Goal: Task Accomplishment & Management: Manage account settings

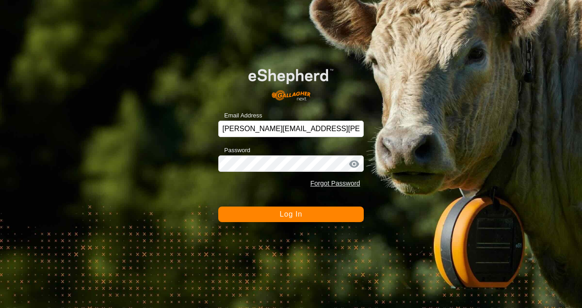
click at [284, 215] on span "Log In" at bounding box center [290, 214] width 22 height 8
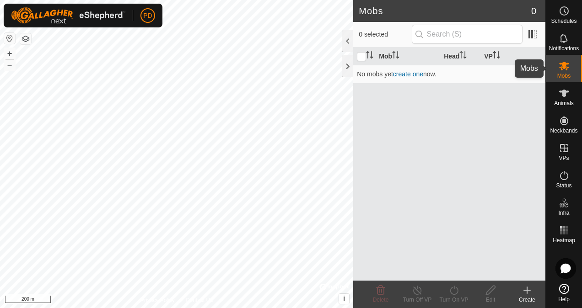
click at [564, 67] on icon at bounding box center [564, 66] width 10 height 9
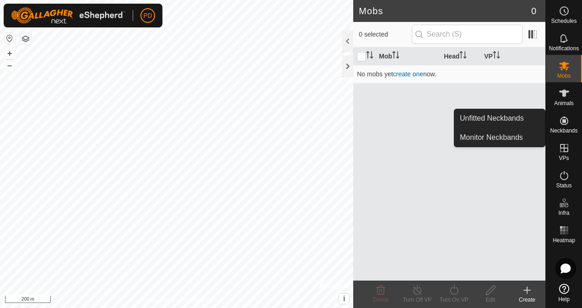
click at [565, 119] on icon at bounding box center [563, 120] width 11 height 11
click at [508, 115] on link "Unfitted Neckbands" at bounding box center [499, 118] width 91 height 18
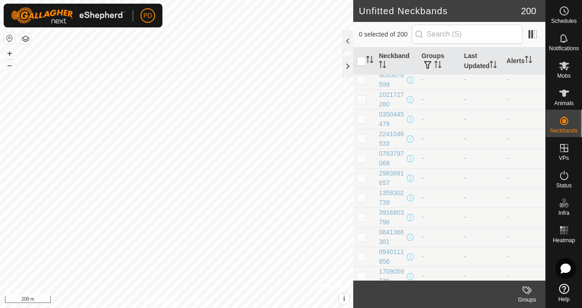
scroll to position [128, 0]
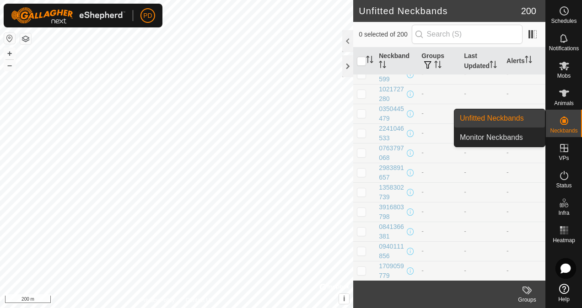
click at [562, 127] on es-neckbands-svg-icon at bounding box center [564, 120] width 16 height 15
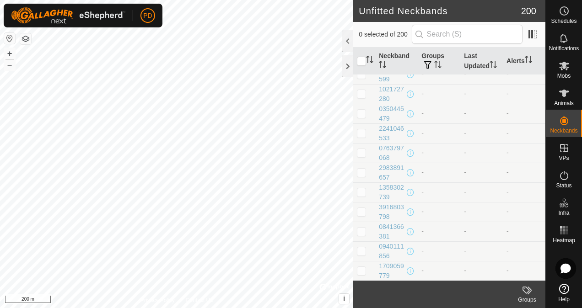
click at [346, 64] on div at bounding box center [347, 66] width 11 height 22
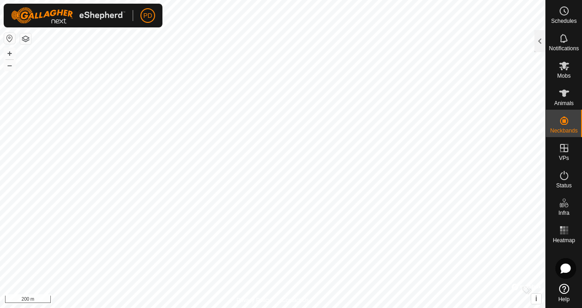
scroll to position [560, 0]
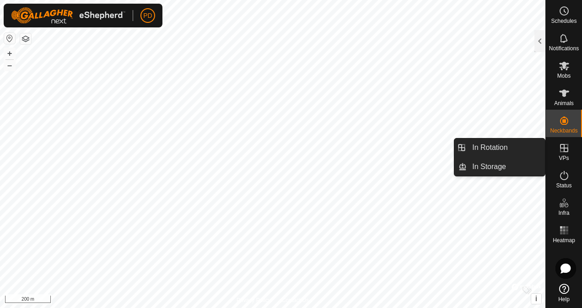
click at [561, 152] on icon at bounding box center [563, 148] width 11 height 11
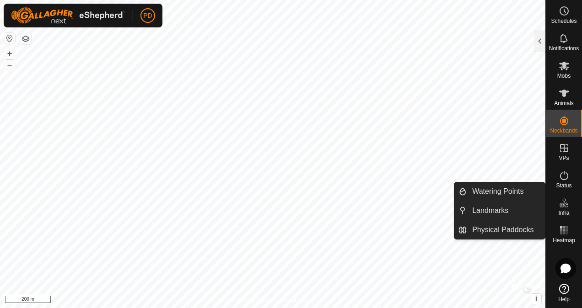
click at [505, 230] on link "Physical Paddocks" at bounding box center [505, 230] width 78 height 18
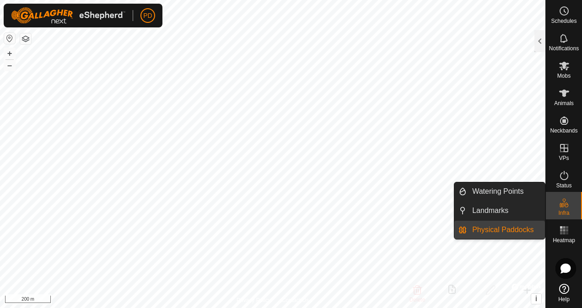
click at [509, 230] on link "Physical Paddocks" at bounding box center [505, 230] width 78 height 18
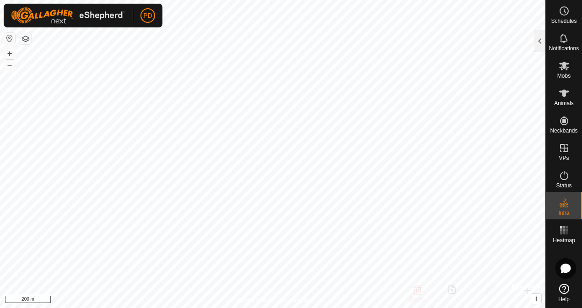
click at [537, 32] on div at bounding box center [539, 41] width 11 height 22
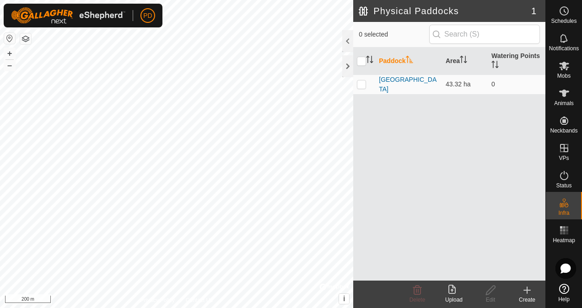
click at [453, 293] on icon at bounding box center [451, 289] width 7 height 9
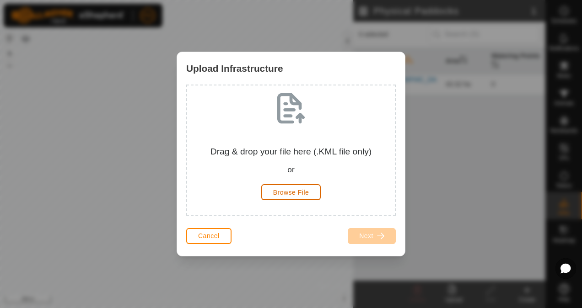
click at [298, 194] on span "Browse File" at bounding box center [291, 192] width 36 height 7
click at [216, 166] on div "or" at bounding box center [290, 170] width 193 height 12
click at [285, 193] on span "Browse File" at bounding box center [291, 192] width 36 height 7
click at [211, 236] on span "Cancel" at bounding box center [208, 235] width 21 height 7
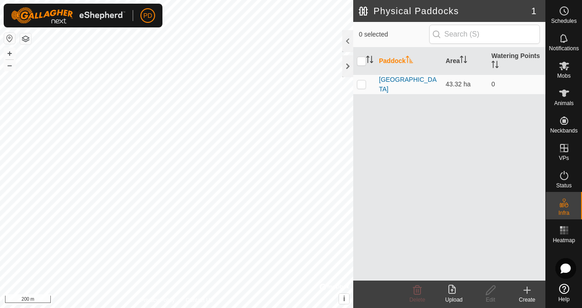
click at [530, 294] on icon at bounding box center [526, 290] width 11 height 11
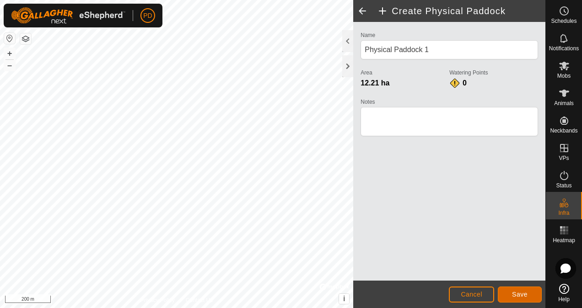
click at [518, 295] on span "Save" at bounding box center [520, 294] width 16 height 7
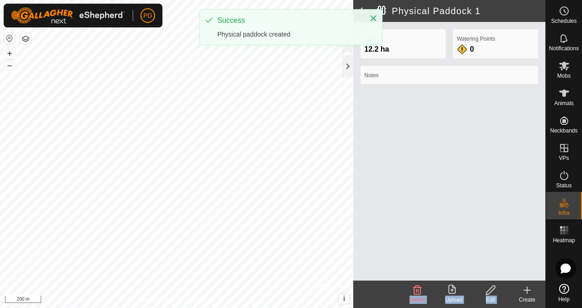
drag, startPoint x: 518, startPoint y: 295, endPoint x: 404, endPoint y: 107, distance: 220.2
click at [404, 107] on article "Physical Paddock 1 Area 12.2 ha Watering Points 0 Notes Delete Upload Edit Crea…" at bounding box center [449, 154] width 192 height 308
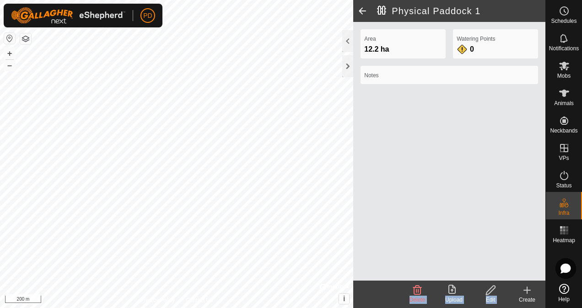
click at [428, 210] on div "Area 12.2 ha Watering Points 0 Notes" at bounding box center [449, 151] width 192 height 259
click at [494, 292] on icon at bounding box center [490, 290] width 11 height 11
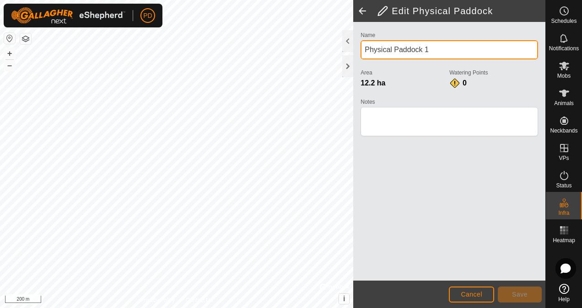
click at [434, 48] on input "Physical Paddock 1" at bounding box center [448, 49] width 177 height 19
type input "P"
type input "L- Shape"
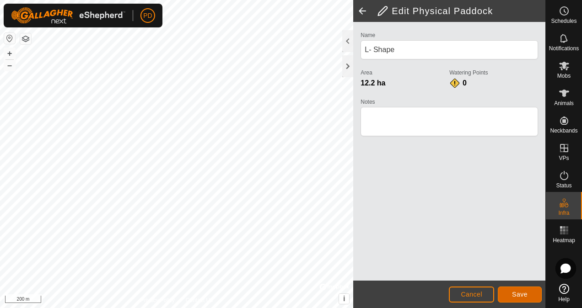
click at [520, 290] on button "Save" at bounding box center [520, 295] width 44 height 16
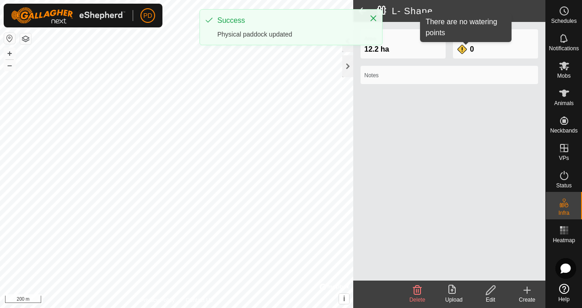
click at [466, 44] on div "0" at bounding box center [465, 49] width 18 height 11
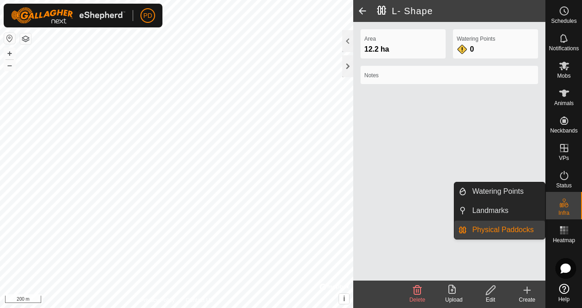
click at [499, 189] on link "Watering Points" at bounding box center [505, 191] width 78 height 18
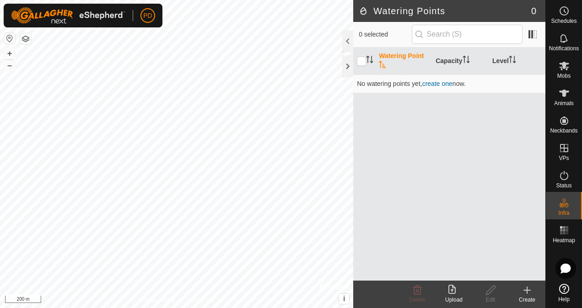
click at [527, 297] on div "Create" at bounding box center [527, 300] width 37 height 8
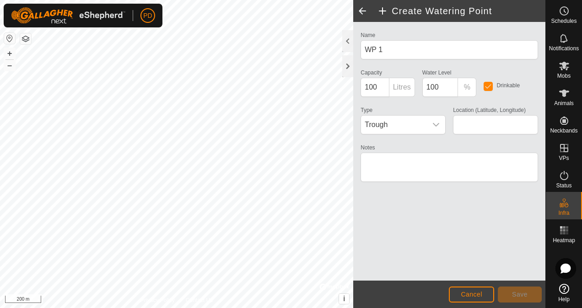
type input "-34.947833, 118.090952"
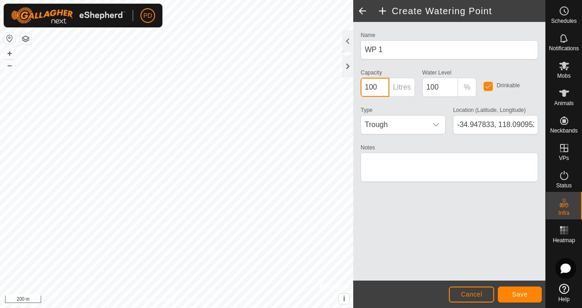
click at [370, 89] on input "100" at bounding box center [374, 87] width 28 height 19
type input "300"
click at [519, 294] on span "Save" at bounding box center [520, 294] width 16 height 7
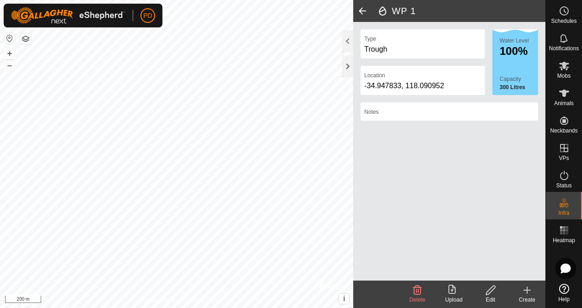
click at [529, 293] on icon at bounding box center [526, 290] width 11 height 11
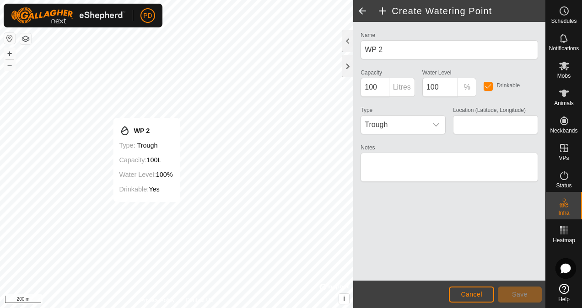
type input "-34.948061, 118.093492"
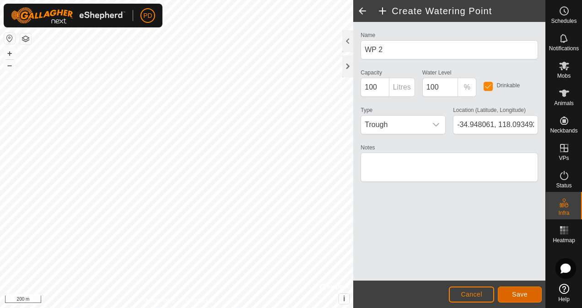
click at [513, 292] on span "Save" at bounding box center [520, 294] width 16 height 7
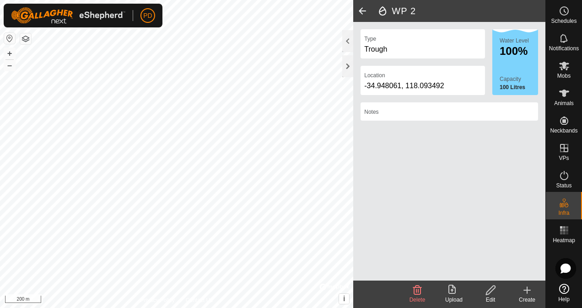
click at [530, 295] on icon at bounding box center [526, 290] width 11 height 11
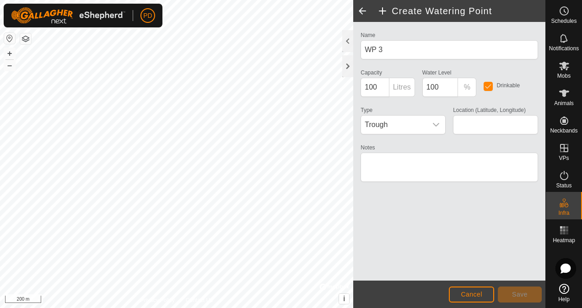
type input "-34.949642, 118.087763"
click at [433, 123] on icon "dropdown trigger" at bounding box center [435, 124] width 7 height 7
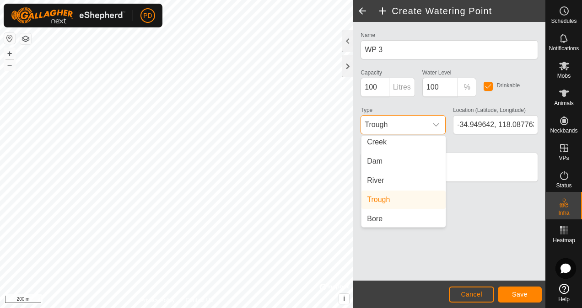
scroll to position [23, 0]
click at [419, 203] on li "Trough" at bounding box center [403, 199] width 84 height 18
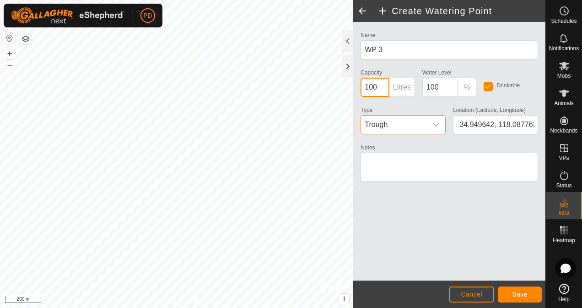
click at [370, 86] on input "100" at bounding box center [374, 87] width 28 height 19
type input "5000"
click at [520, 295] on span "Save" at bounding box center [520, 294] width 16 height 7
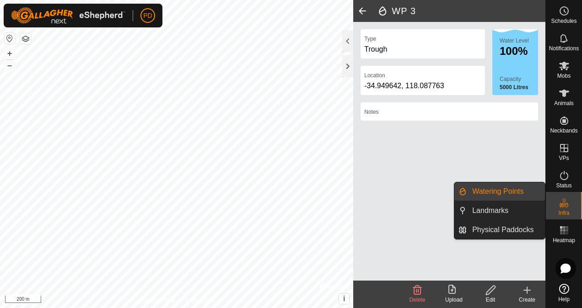
click at [517, 229] on link "Physical Paddocks" at bounding box center [505, 230] width 78 height 18
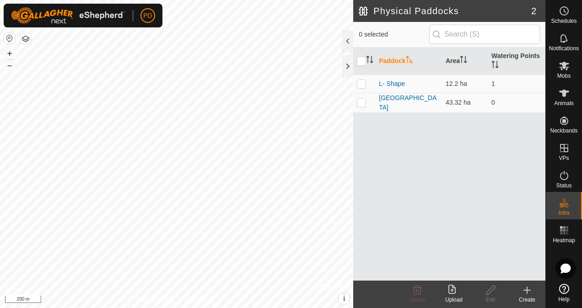
click at [530, 291] on icon at bounding box center [526, 290] width 11 height 11
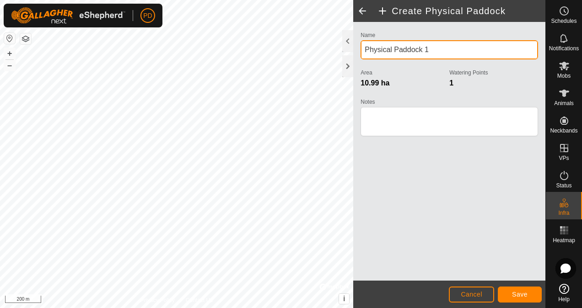
click at [434, 50] on input "Physical Paddock 1" at bounding box center [448, 49] width 177 height 19
type input "P"
type input "Front Gate"
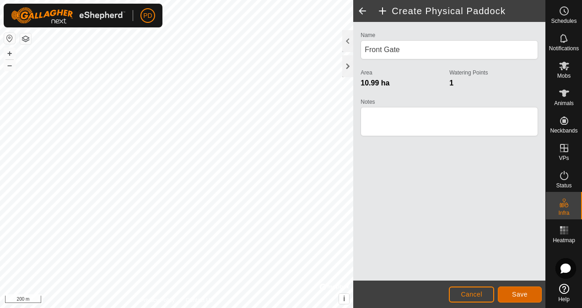
click at [513, 295] on span "Save" at bounding box center [520, 294] width 16 height 7
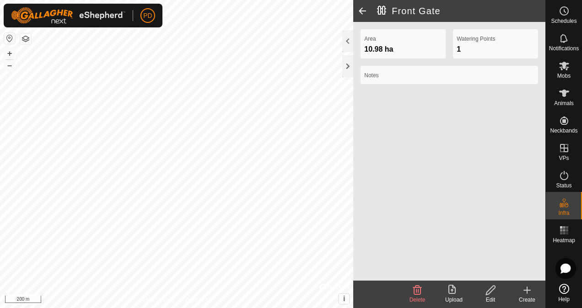
click at [526, 295] on icon at bounding box center [526, 290] width 11 height 11
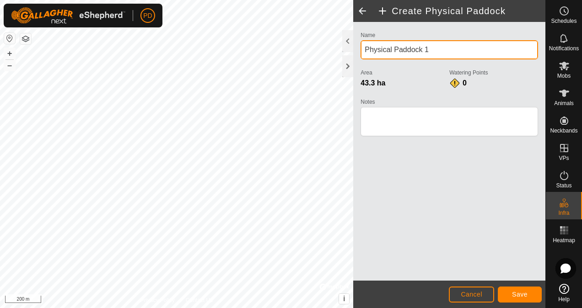
click at [441, 50] on input "Physical Paddock 1" at bounding box center [448, 49] width 177 height 19
type input "P"
type input "Front"
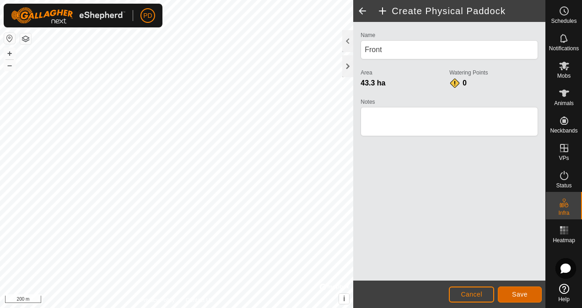
click at [519, 294] on span "Save" at bounding box center [520, 294] width 16 height 7
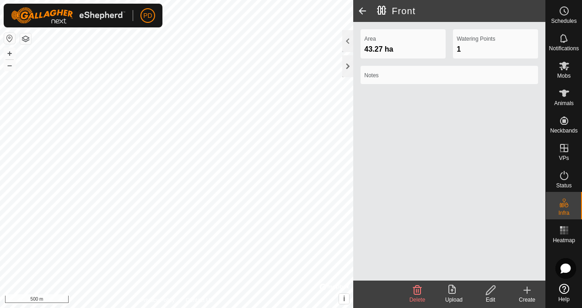
click at [530, 294] on icon at bounding box center [526, 290] width 11 height 11
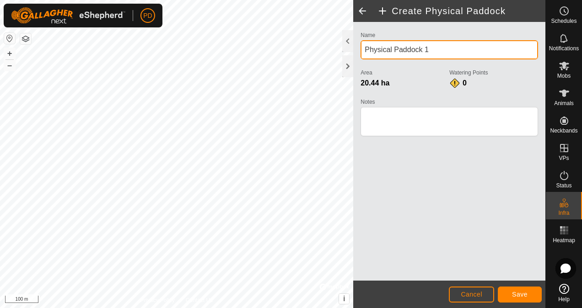
click at [441, 48] on input "Physical Paddock 1" at bounding box center [448, 49] width 177 height 19
type input "P"
type input "Big Shed"
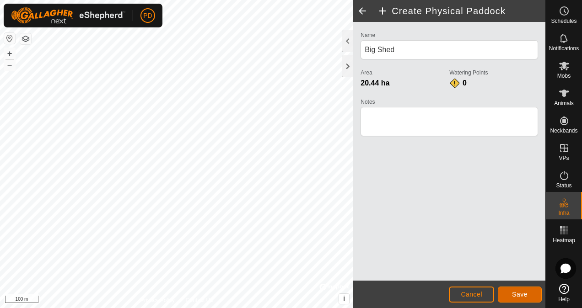
click at [515, 291] on span "Save" at bounding box center [520, 294] width 16 height 7
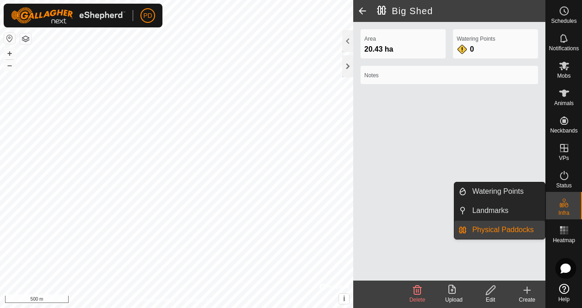
click at [499, 192] on link "Watering Points" at bounding box center [505, 191] width 78 height 18
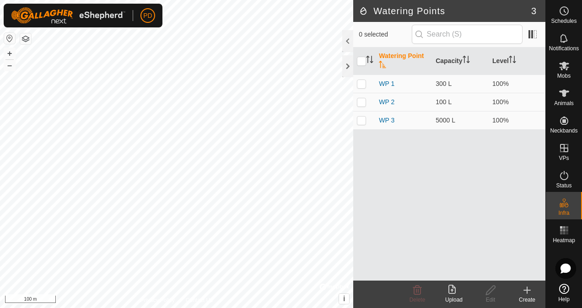
click at [527, 291] on icon at bounding box center [527, 290] width 0 height 6
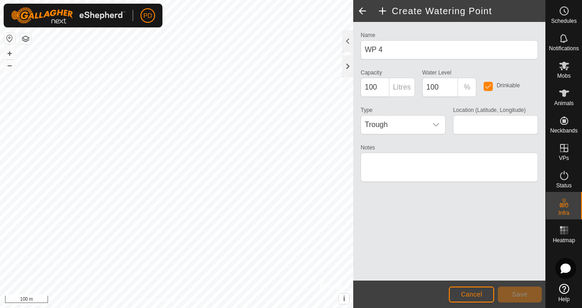
type input "-34.948133, 118.087835"
click at [530, 296] on button "Save" at bounding box center [520, 295] width 44 height 16
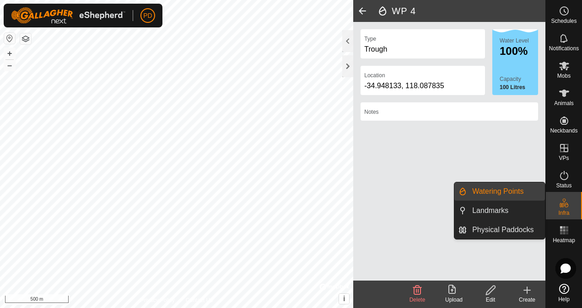
click at [512, 226] on link "Physical Paddocks" at bounding box center [505, 230] width 78 height 18
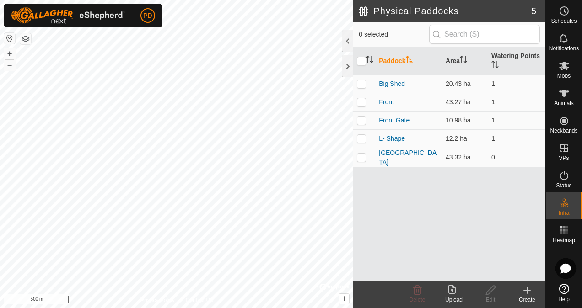
click at [525, 294] on icon at bounding box center [526, 290] width 11 height 11
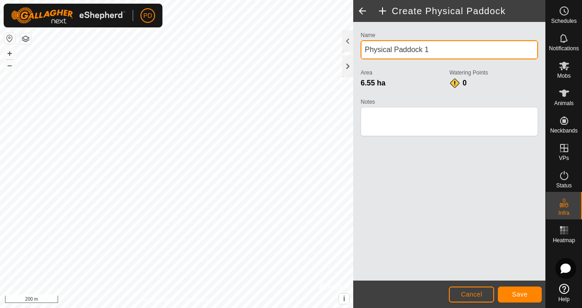
click at [429, 52] on input "Physical Paddock 1" at bounding box center [448, 49] width 177 height 19
type input "P"
type input "Rectangle"
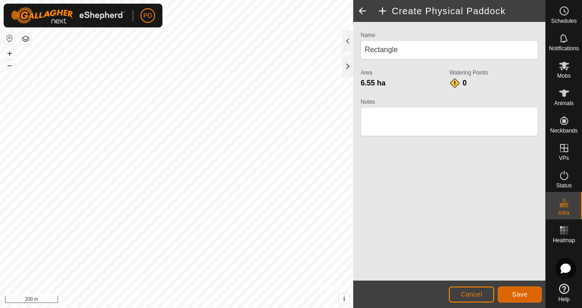
click at [515, 294] on span "Save" at bounding box center [520, 294] width 16 height 7
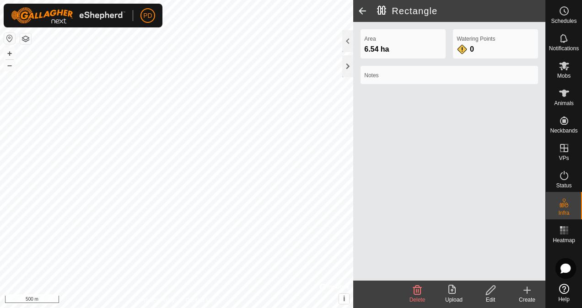
click at [526, 294] on icon at bounding box center [526, 290] width 11 height 11
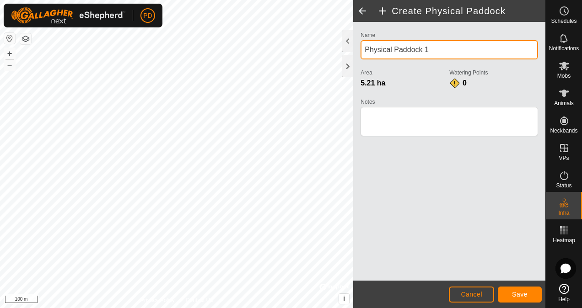
click at [434, 49] on input "Physical Paddock 1" at bounding box center [448, 49] width 177 height 19
type input "P"
type input "Laneway NS 1"
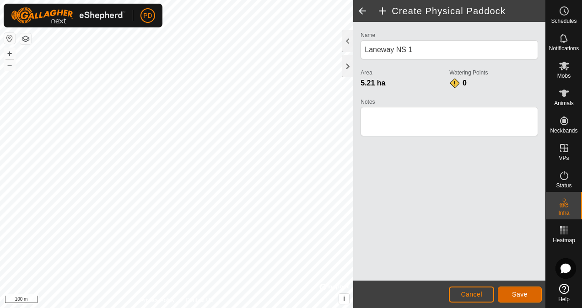
click at [516, 291] on span "Save" at bounding box center [520, 294] width 16 height 7
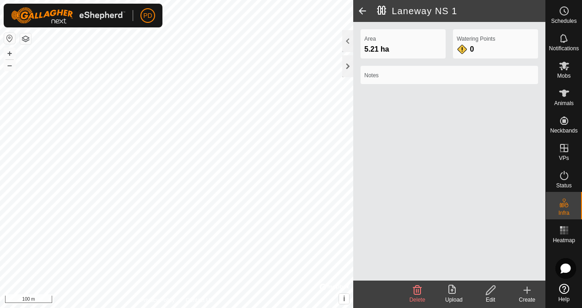
click at [527, 293] on icon at bounding box center [527, 290] width 0 height 6
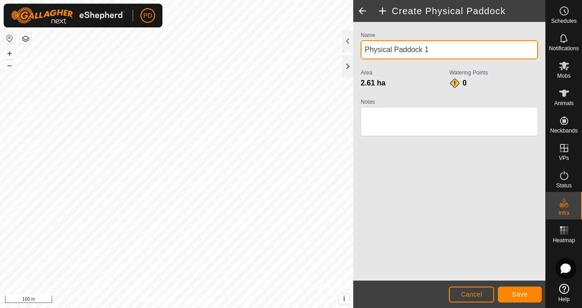
click at [434, 44] on input "Physical Paddock 1" at bounding box center [448, 49] width 177 height 19
type input "P"
type input "Laneway EW"
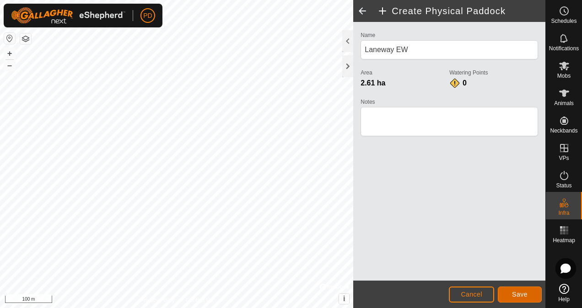
click at [525, 293] on span "Save" at bounding box center [520, 294] width 16 height 7
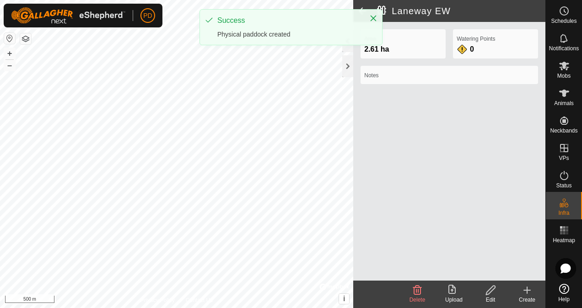
click at [525, 293] on icon at bounding box center [526, 290] width 11 height 11
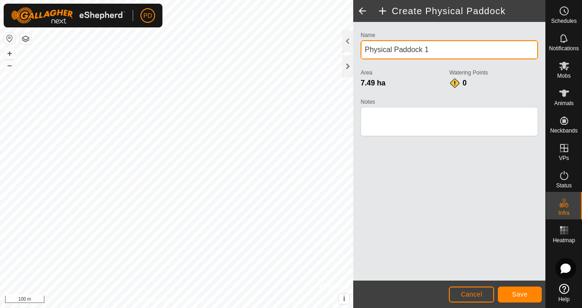
click at [429, 52] on input "Physical Paddock 1" at bounding box center [448, 49] width 177 height 19
type input "P"
type input "Laneway NS 2"
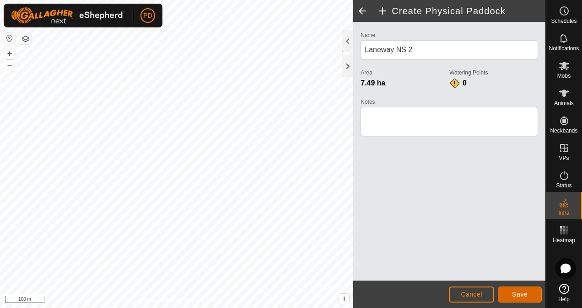
click at [529, 293] on button "Save" at bounding box center [520, 295] width 44 height 16
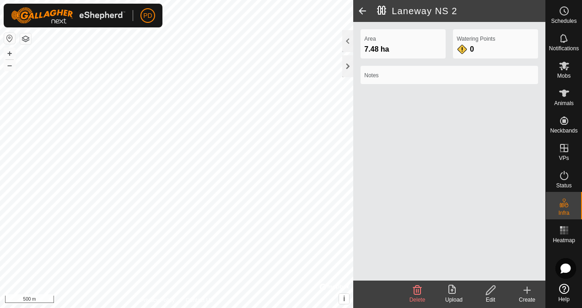
click at [526, 297] on div "Create" at bounding box center [527, 300] width 37 height 8
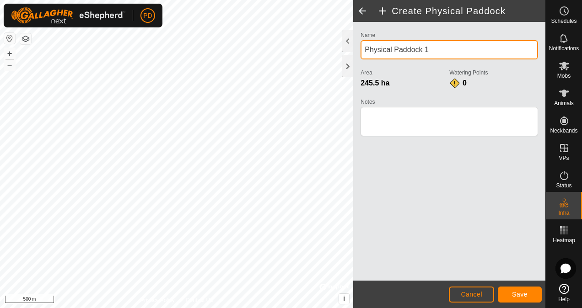
click at [439, 48] on input "Physical Paddock 1" at bounding box center [448, 49] width 177 height 19
type input "P"
type input "Back Section"
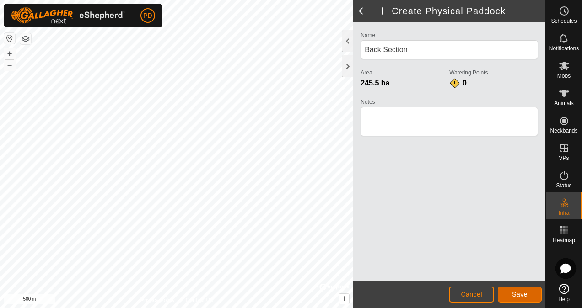
click at [513, 292] on span "Save" at bounding box center [520, 294] width 16 height 7
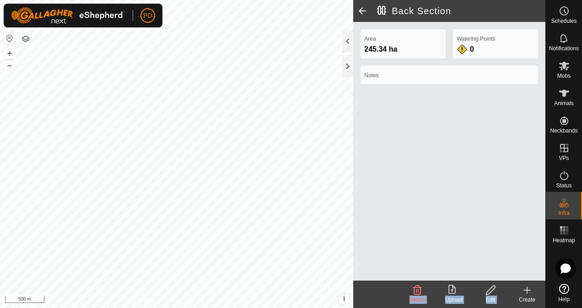
drag, startPoint x: 513, startPoint y: 292, endPoint x: 376, endPoint y: 210, distance: 159.1
click at [376, 210] on article "Back Section Area 245.34 ha Watering Points 0 Notes Delete Upload Edit Create" at bounding box center [449, 154] width 192 height 308
click at [362, 9] on span at bounding box center [362, 11] width 18 height 22
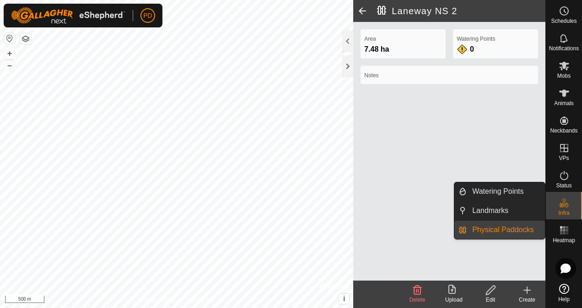
click at [504, 188] on link "Watering Points" at bounding box center [505, 191] width 78 height 18
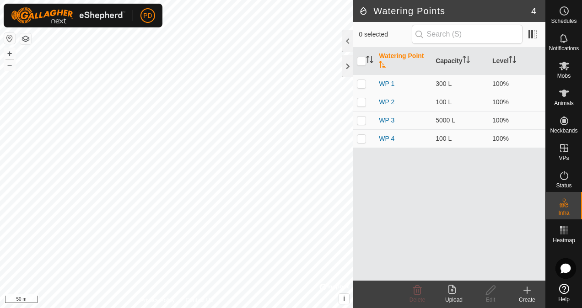
click at [529, 293] on icon at bounding box center [526, 290] width 11 height 11
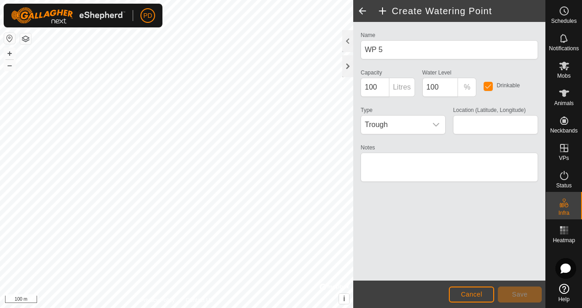
type input "-34.939284, 118.084116"
click at [434, 123] on icon "dropdown trigger" at bounding box center [435, 124] width 7 height 7
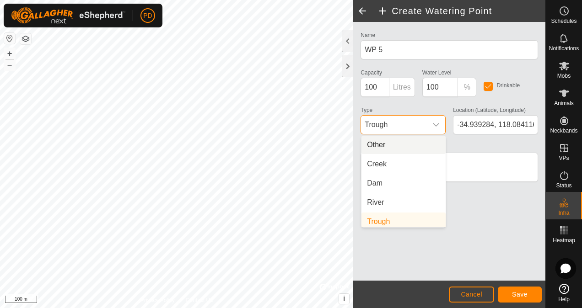
scroll to position [4, 0]
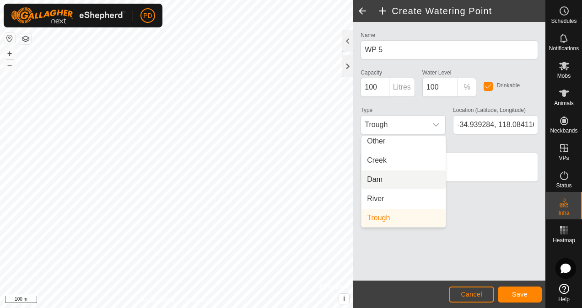
click at [387, 178] on li "Dam" at bounding box center [403, 180] width 84 height 18
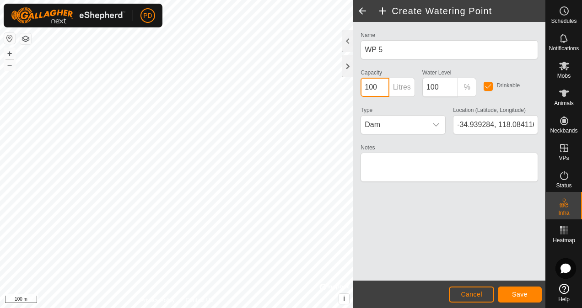
click at [370, 86] on input "100" at bounding box center [374, 87] width 28 height 19
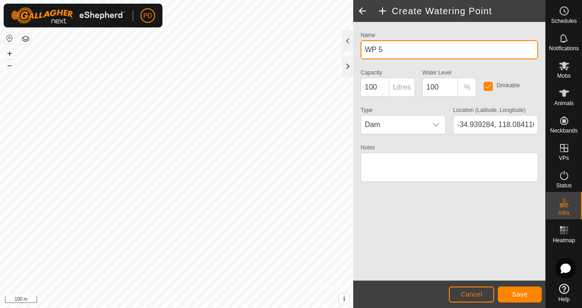
click at [400, 44] on input "WP 5" at bounding box center [448, 49] width 177 height 19
type input "W"
type input "[GEOGRAPHIC_DATA]"
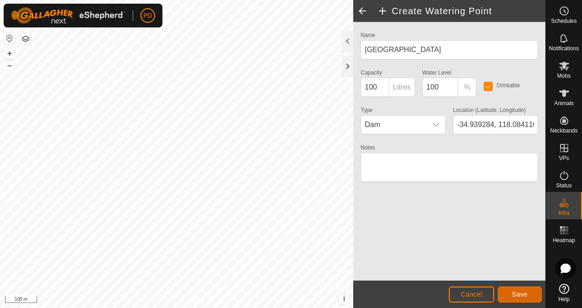
click at [525, 296] on span "Save" at bounding box center [520, 294] width 16 height 7
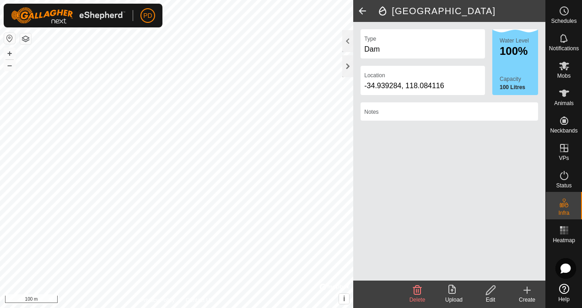
click at [526, 293] on icon at bounding box center [526, 290] width 11 height 11
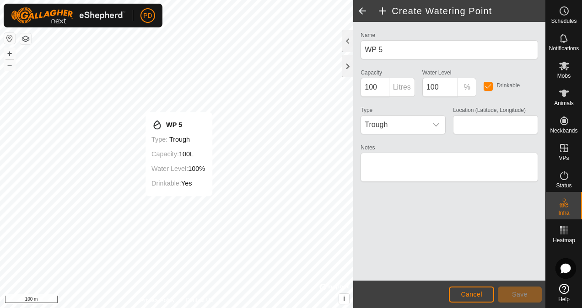
type input "-34.935664, 118.088869"
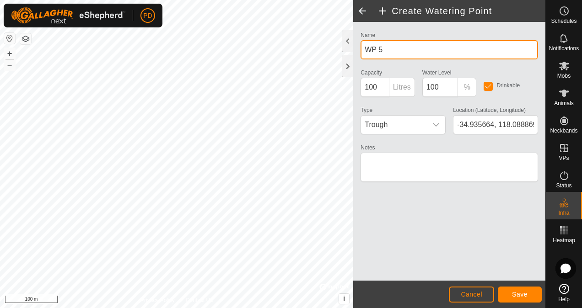
click at [392, 45] on input "WP 5" at bounding box center [448, 49] width 177 height 19
type input "W"
type input "[GEOGRAPHIC_DATA]"
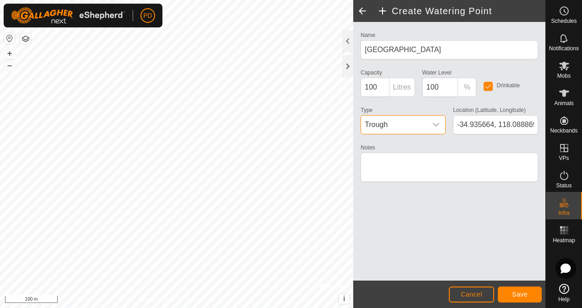
click at [426, 124] on span "Trough" at bounding box center [394, 125] width 66 height 18
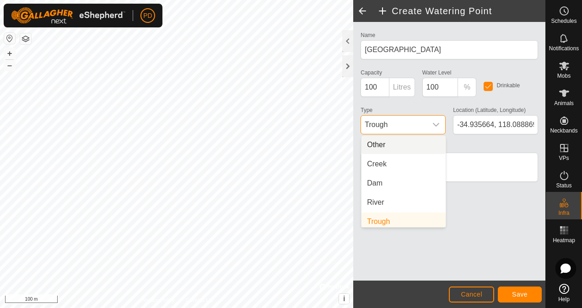
scroll to position [4, 0]
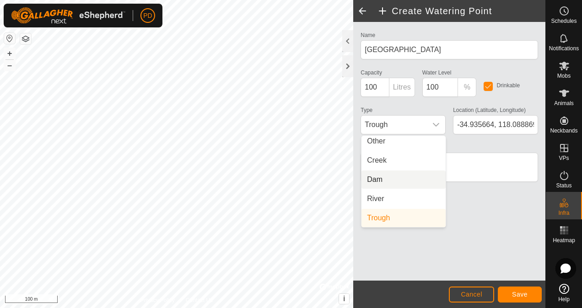
click at [395, 179] on li "Dam" at bounding box center [403, 180] width 84 height 18
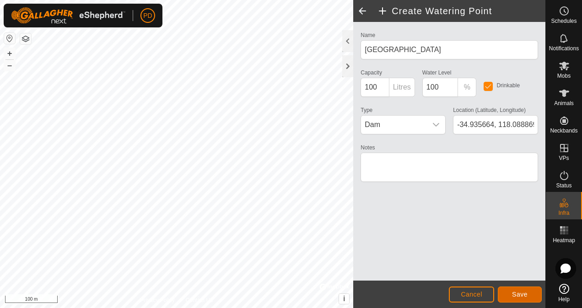
click at [520, 290] on button "Save" at bounding box center [520, 295] width 44 height 16
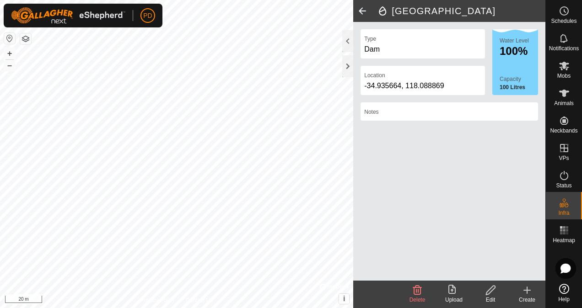
click at [527, 299] on div "Create" at bounding box center [527, 300] width 37 height 8
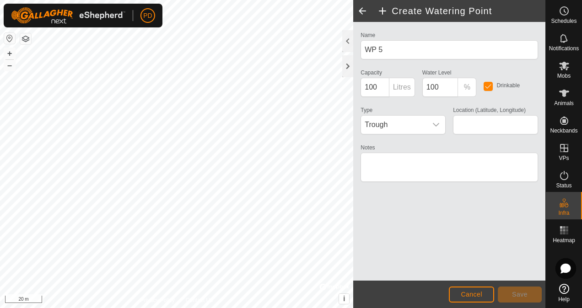
type input "-34.935040, 118.100195"
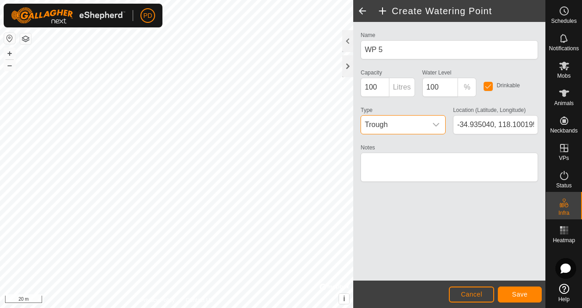
click at [386, 126] on span "Trough" at bounding box center [394, 125] width 66 height 18
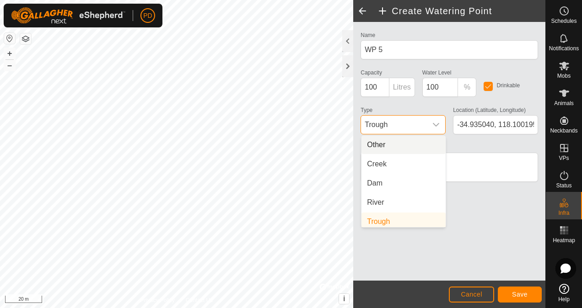
scroll to position [4, 0]
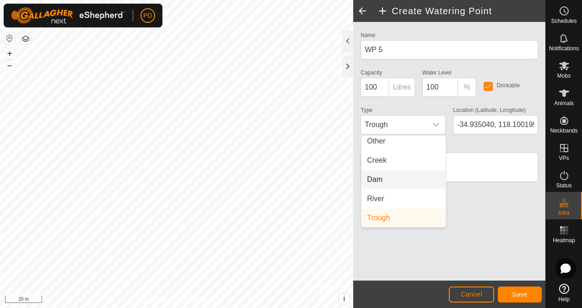
click at [379, 179] on li "Dam" at bounding box center [403, 180] width 84 height 18
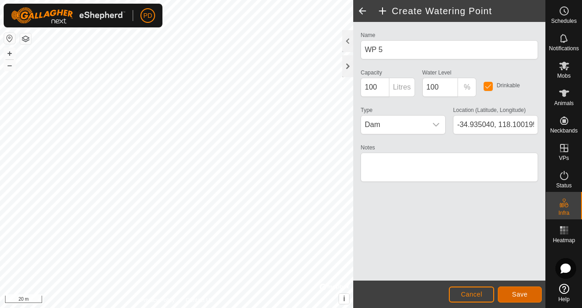
click at [524, 292] on span "Save" at bounding box center [520, 294] width 16 height 7
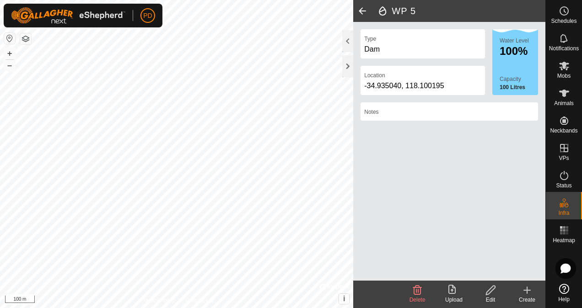
click at [530, 295] on icon at bounding box center [526, 290] width 11 height 11
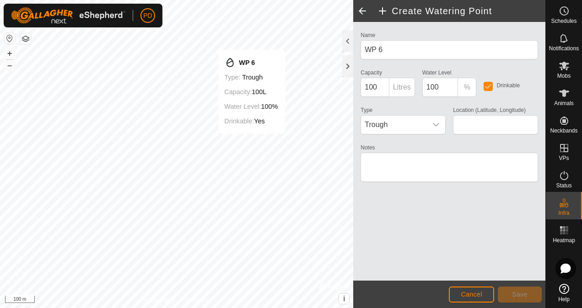
type input "-34.940210, 118.102419"
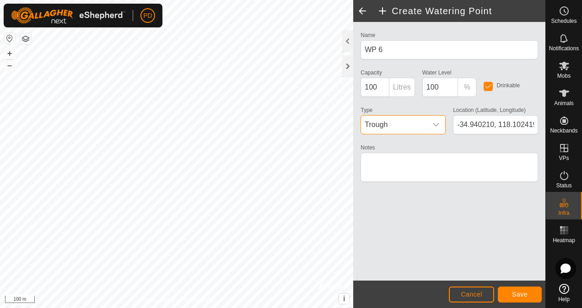
click at [407, 125] on span "Trough" at bounding box center [394, 125] width 66 height 18
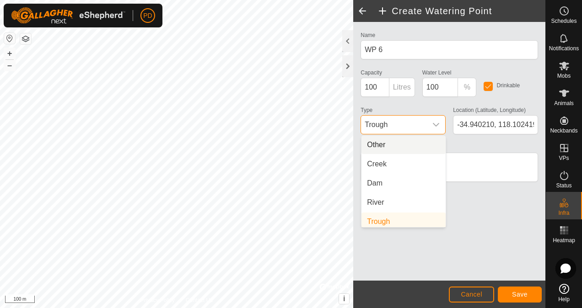
scroll to position [4, 0]
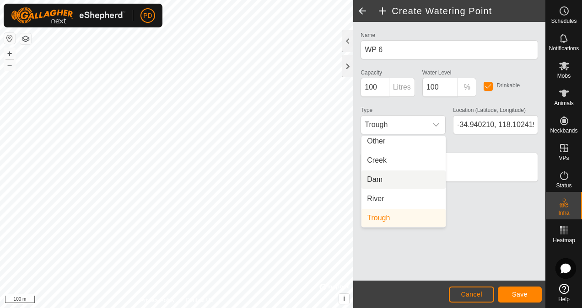
click at [376, 179] on li "Dam" at bounding box center [403, 180] width 84 height 18
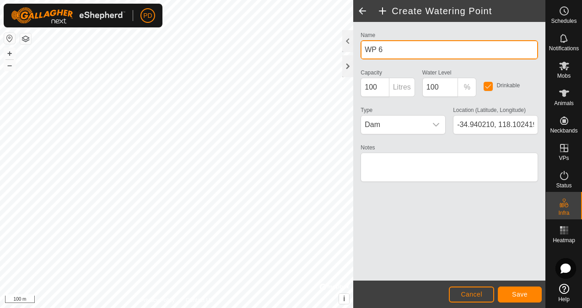
click at [392, 55] on input "WP 6" at bounding box center [448, 49] width 177 height 19
type input "W"
type input "[GEOGRAPHIC_DATA]"
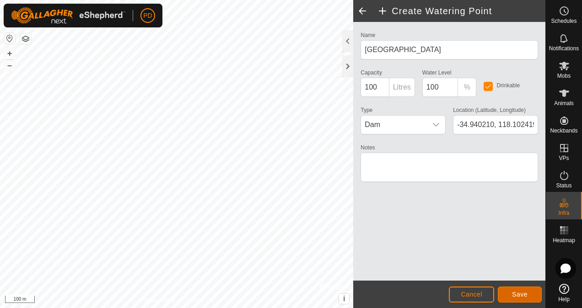
click at [514, 294] on span "Save" at bounding box center [520, 294] width 16 height 7
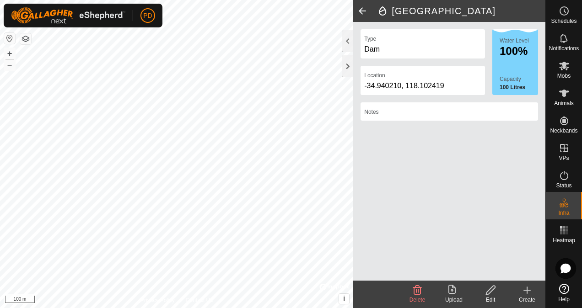
click at [530, 296] on div "Create" at bounding box center [527, 300] width 37 height 8
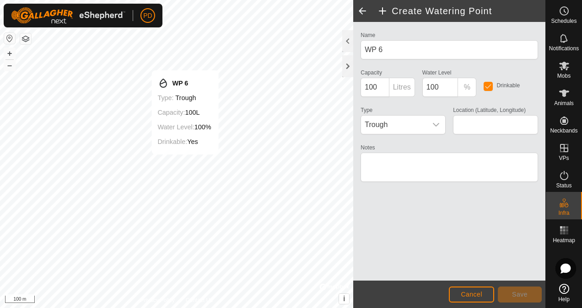
type input "-34.942508, 118.094887"
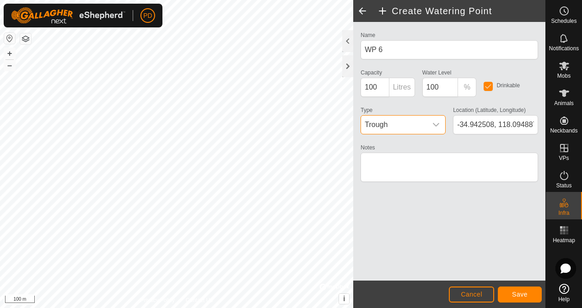
click at [416, 126] on span "Trough" at bounding box center [394, 125] width 66 height 18
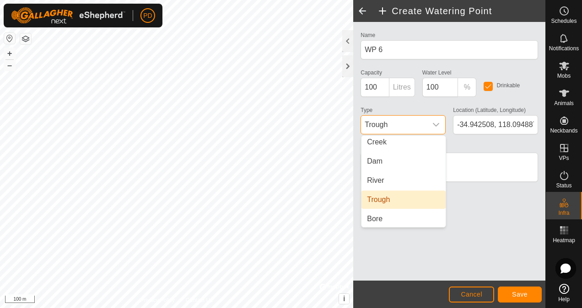
scroll to position [23, 0]
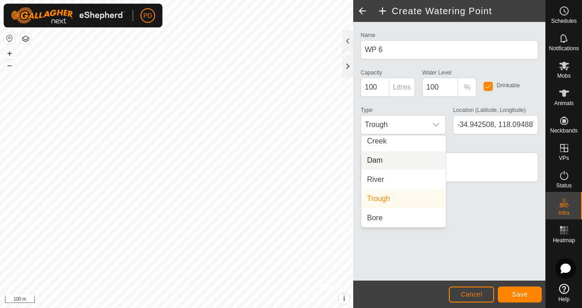
click at [396, 163] on li "Dam" at bounding box center [403, 160] width 84 height 18
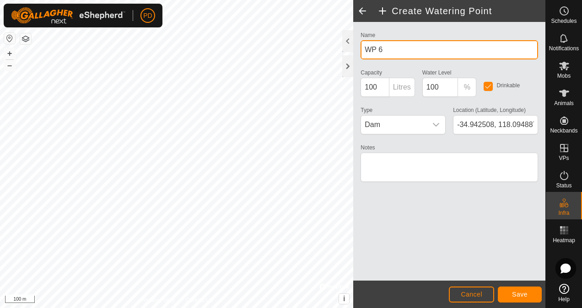
click at [394, 48] on input "WP 6" at bounding box center [448, 49] width 177 height 19
type input "W"
type input "Lake Soak 1"
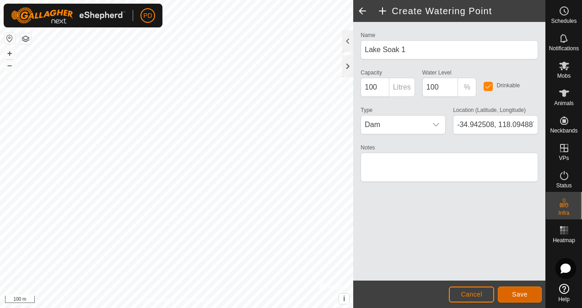
click at [532, 292] on button "Save" at bounding box center [520, 295] width 44 height 16
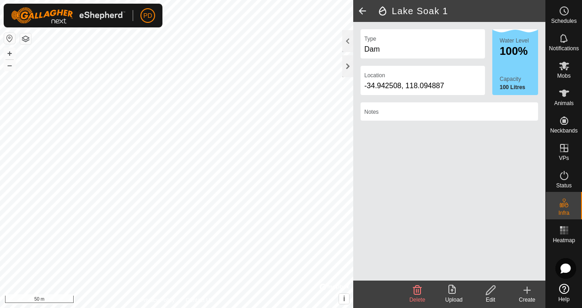
click at [527, 291] on icon at bounding box center [527, 290] width 0 height 6
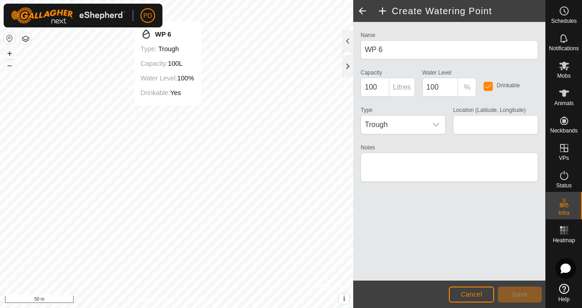
type input "-34.941808, 118.093861"
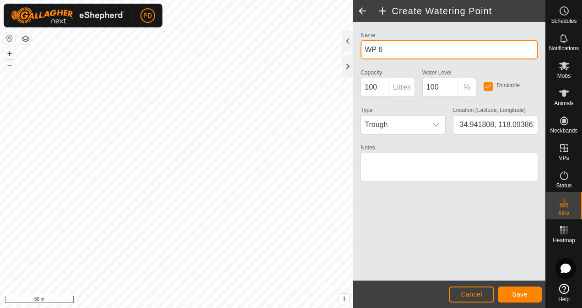
click at [420, 53] on input "WP 6" at bounding box center [448, 49] width 177 height 19
type input "W"
type input "Lake Soak Little"
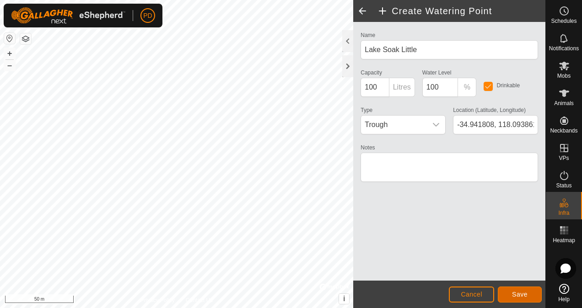
click at [520, 293] on span "Save" at bounding box center [520, 294] width 16 height 7
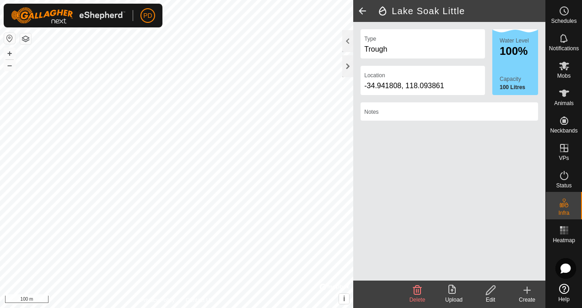
click at [529, 293] on icon at bounding box center [526, 290] width 11 height 11
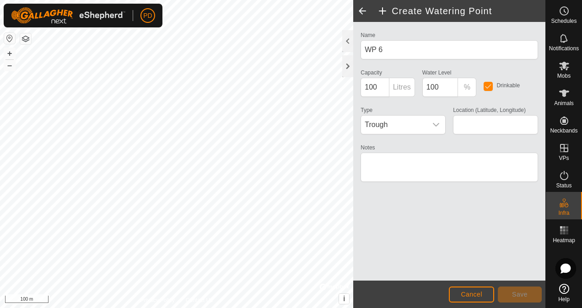
type input "-34.953011, 118.089413"
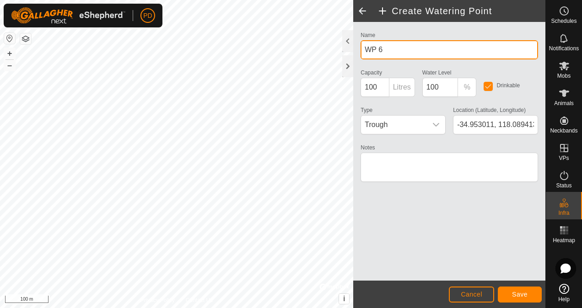
click at [394, 48] on input "WP 6" at bounding box center [448, 49] width 177 height 19
type input "W"
type input "Front Temp Dam"
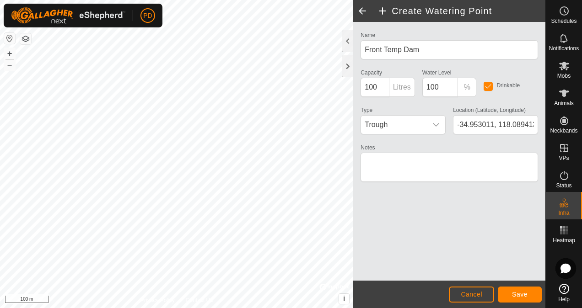
click at [437, 125] on icon "dropdown trigger" at bounding box center [435, 124] width 7 height 7
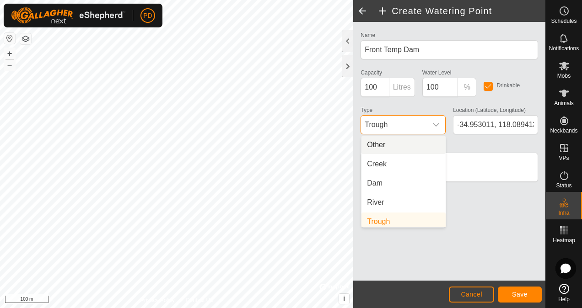
scroll to position [4, 0]
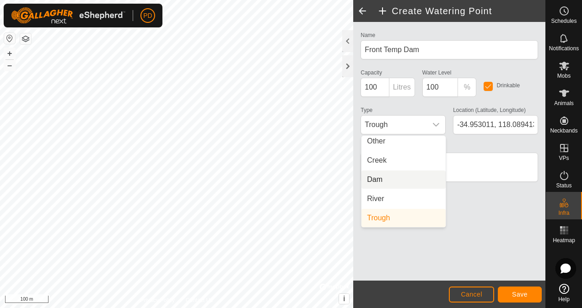
click at [371, 183] on li "Dam" at bounding box center [403, 180] width 84 height 18
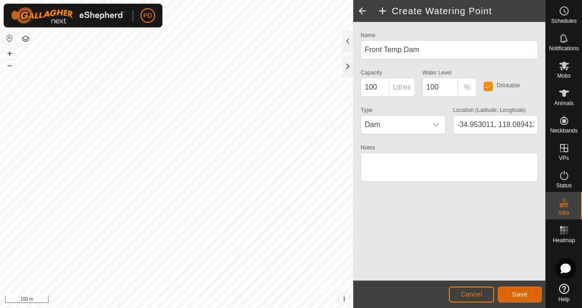
click at [519, 293] on span "Save" at bounding box center [520, 294] width 16 height 7
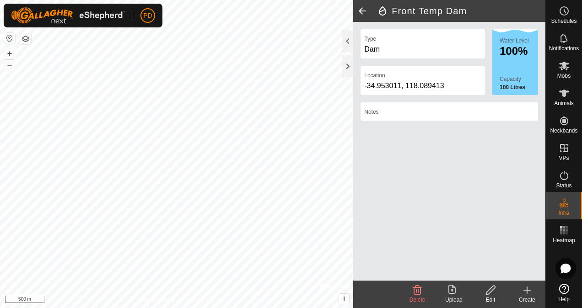
click at [348, 44] on div at bounding box center [347, 41] width 11 height 22
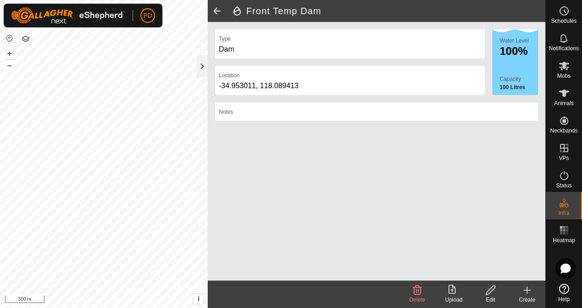
click at [203, 61] on div at bounding box center [202, 66] width 11 height 22
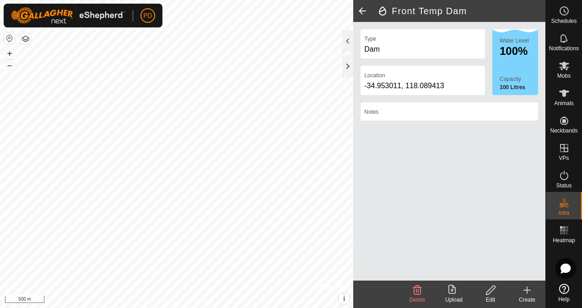
click at [350, 59] on div at bounding box center [347, 66] width 11 height 22
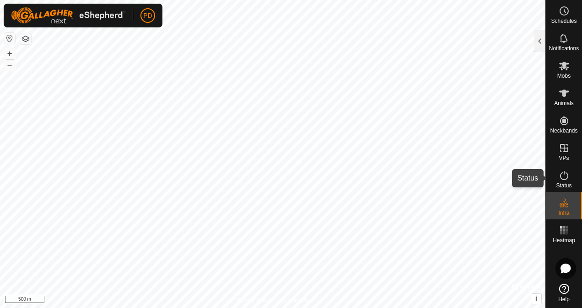
click at [565, 176] on icon at bounding box center [563, 175] width 11 height 11
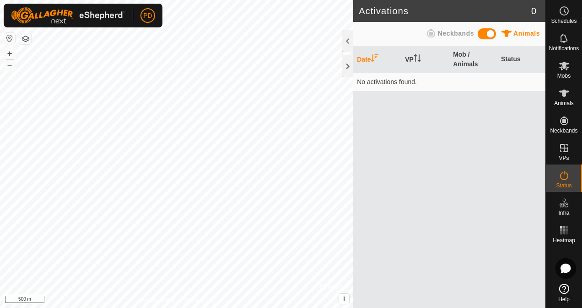
click at [565, 176] on icon at bounding box center [563, 175] width 11 height 11
click at [348, 64] on div at bounding box center [347, 66] width 11 height 22
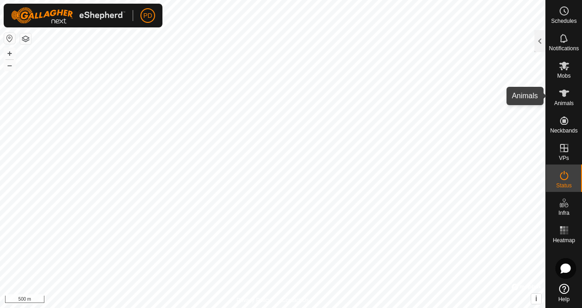
click at [563, 98] on icon at bounding box center [563, 93] width 11 height 11
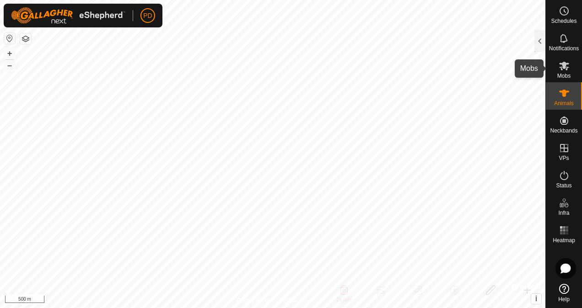
click at [564, 73] on span "Mobs" at bounding box center [563, 75] width 13 height 5
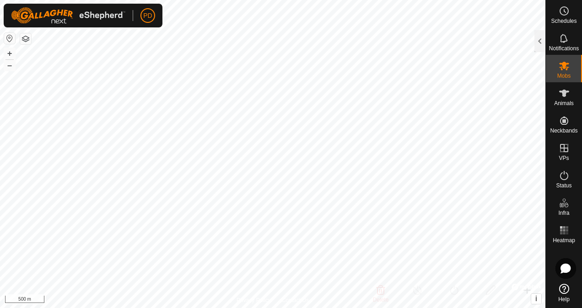
click at [539, 46] on div at bounding box center [539, 41] width 11 height 22
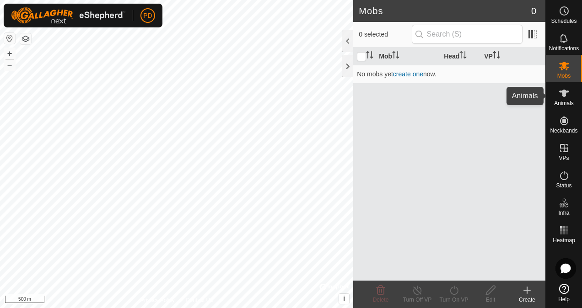
click at [560, 97] on icon at bounding box center [563, 93] width 11 height 11
